Goal: Task Accomplishment & Management: Manage account settings

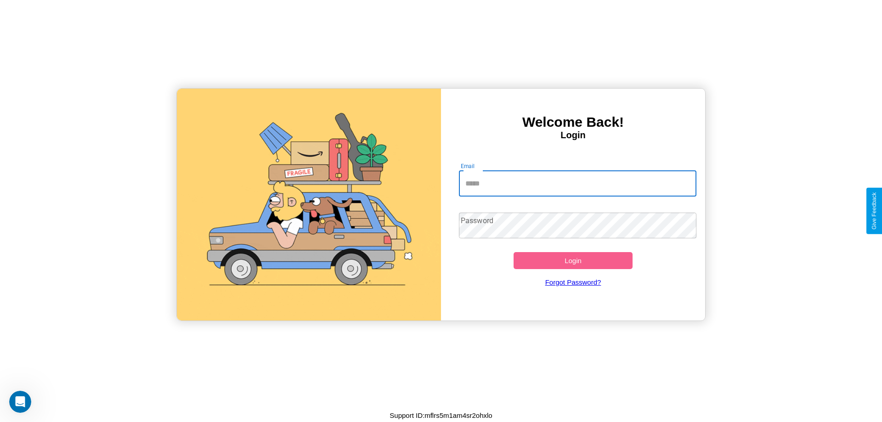
click at [577, 183] on input "Email" at bounding box center [578, 184] width 238 height 26
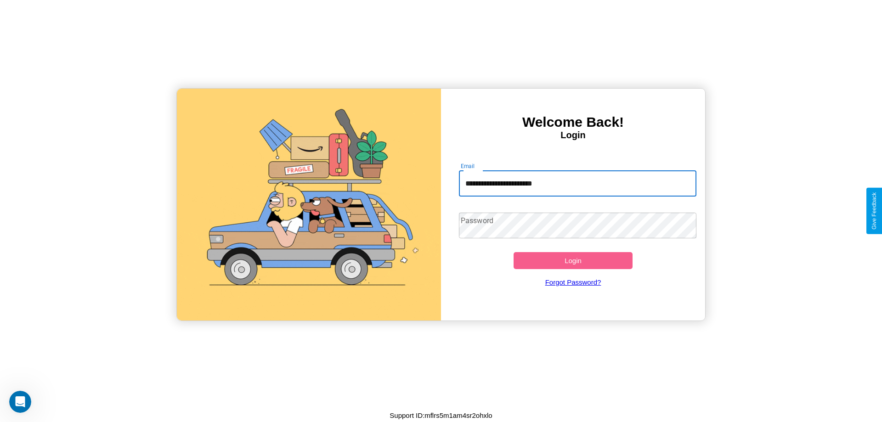
type input "**********"
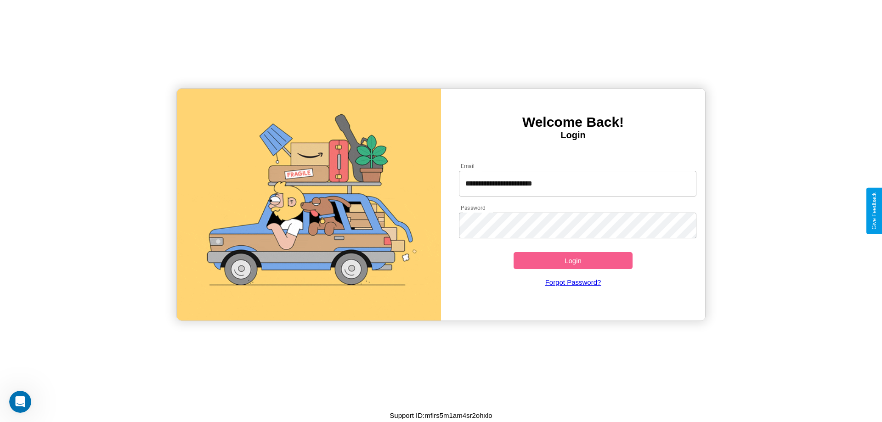
click at [573, 260] on button "Login" at bounding box center [572, 260] width 119 height 17
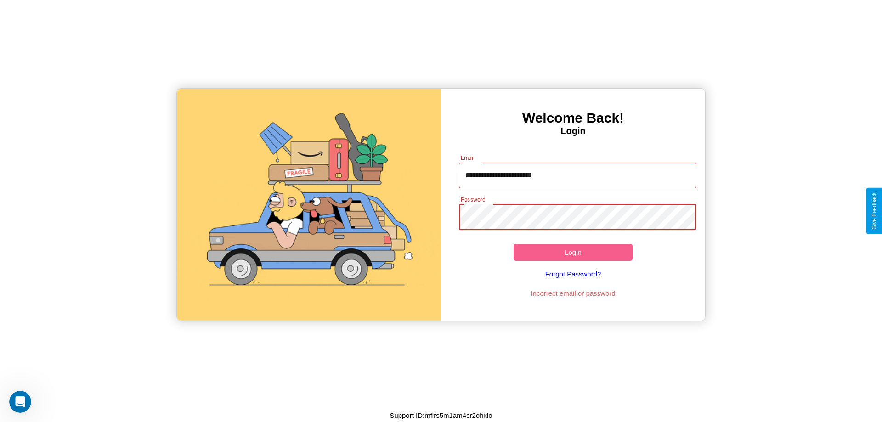
click at [573, 252] on button "Login" at bounding box center [572, 252] width 119 height 17
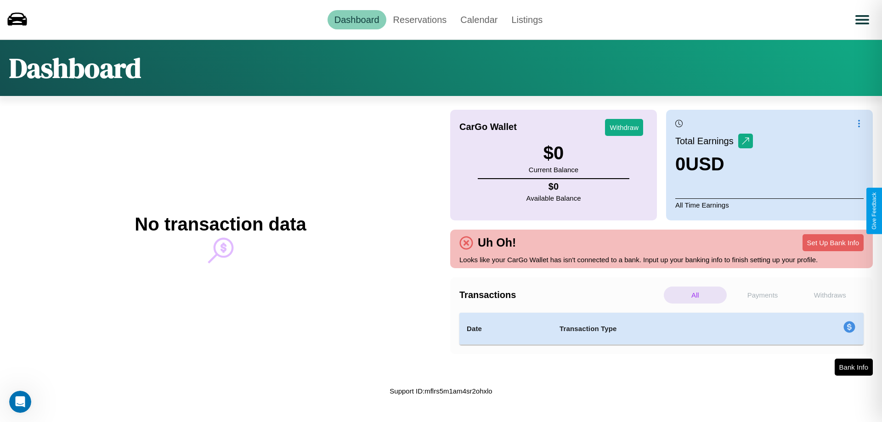
click at [762, 295] on p "Payments" at bounding box center [762, 295] width 63 height 17
click at [695, 295] on p "All" at bounding box center [695, 295] width 63 height 17
click at [829, 295] on p "Withdraws" at bounding box center [829, 295] width 63 height 17
click at [419, 19] on link "Reservations" at bounding box center [420, 19] width 68 height 19
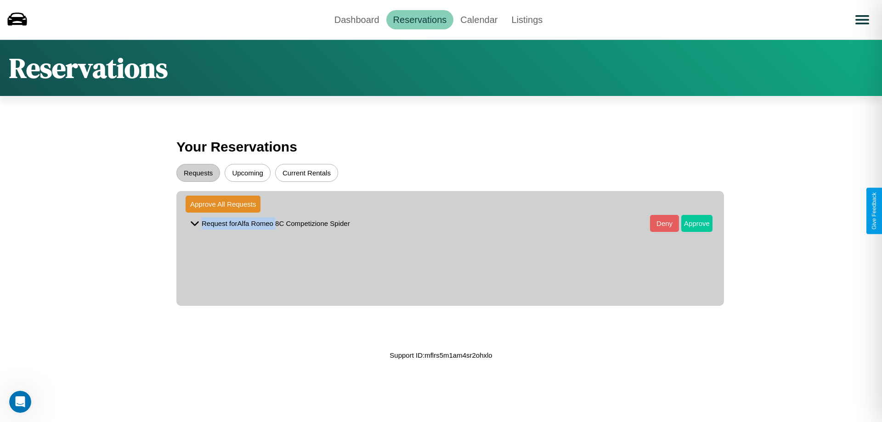
click at [690, 223] on button "Approve" at bounding box center [696, 223] width 31 height 17
